Goal: Task Accomplishment & Management: Use online tool/utility

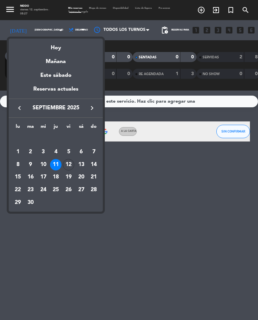
select select "es"
select select "breakfast"
click at [67, 162] on div "12" at bounding box center [68, 164] width 11 height 11
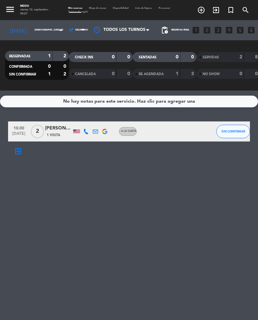
type input "vie. [DATE]"
select select "breakfast"
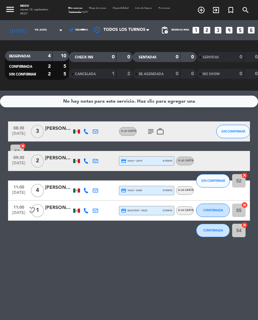
click at [244, 174] on icon "cancel" at bounding box center [244, 175] width 7 height 7
select select "breakfast"
click at [243, 204] on icon "cancel" at bounding box center [244, 205] width 7 height 7
select select "breakfast"
click at [242, 224] on icon "cancel" at bounding box center [244, 225] width 7 height 7
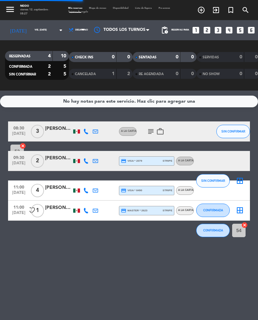
select select "breakfast"
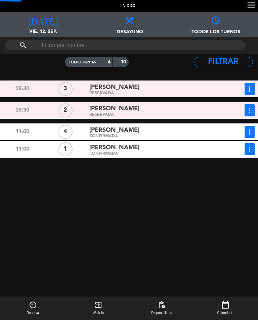
select select "breakfast"
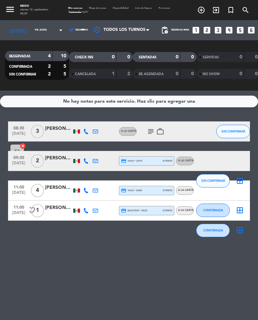
click at [57, 134] on div at bounding box center [58, 135] width 27 height 5
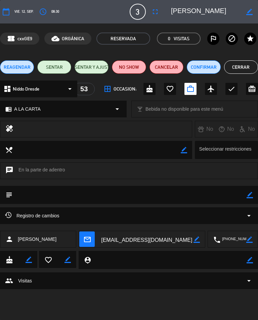
click at [57, 67] on button "SENTAR" at bounding box center [54, 66] width 34 height 13
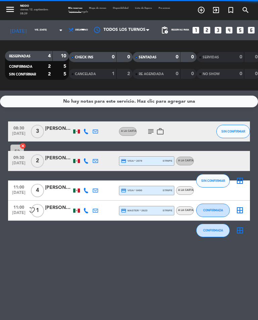
select select "breakfast"
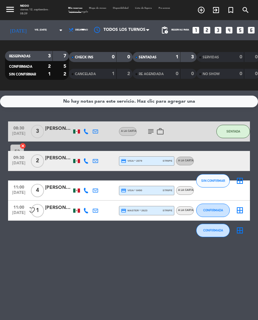
click at [61, 126] on div "[PERSON_NAME]" at bounding box center [58, 129] width 27 height 8
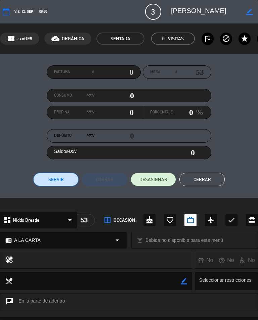
click at [60, 175] on button "Servir" at bounding box center [55, 179] width 45 height 13
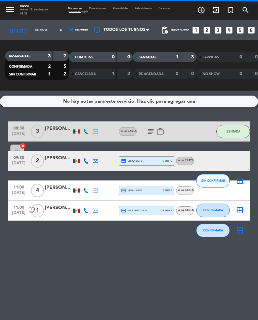
select select "breakfast"
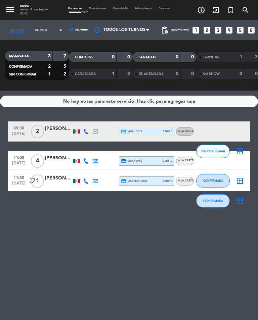
select select "breakfast"
